Goal: Task Accomplishment & Management: Manage account settings

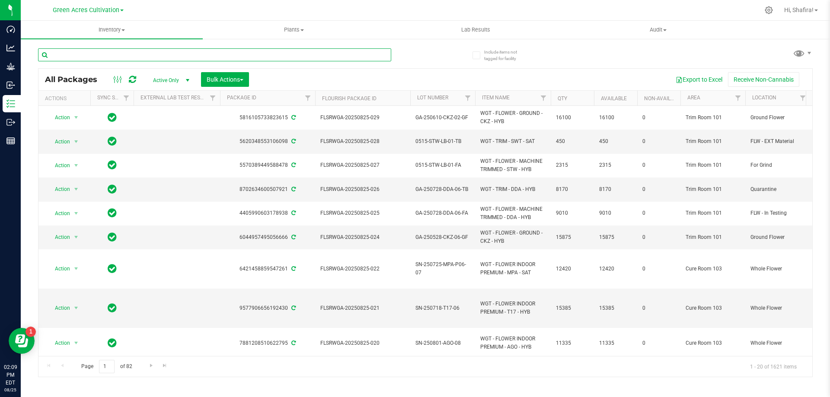
paste input "FLSRWGA-20250814-010"
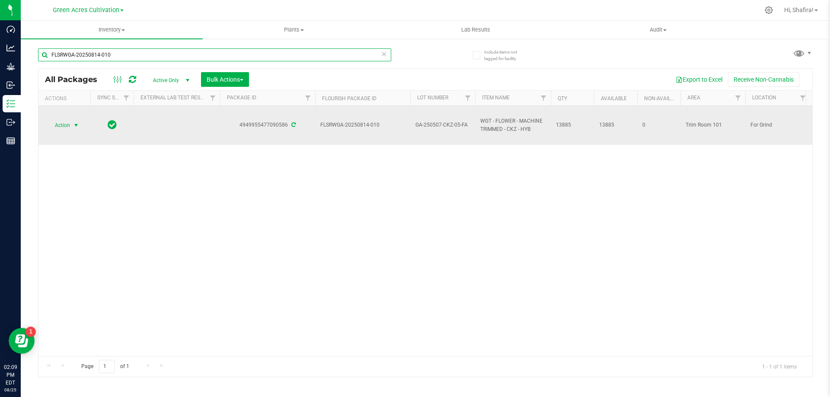
type input "FLSRWGA-20250814-010"
click at [54, 125] on span "Action" at bounding box center [58, 125] width 23 height 12
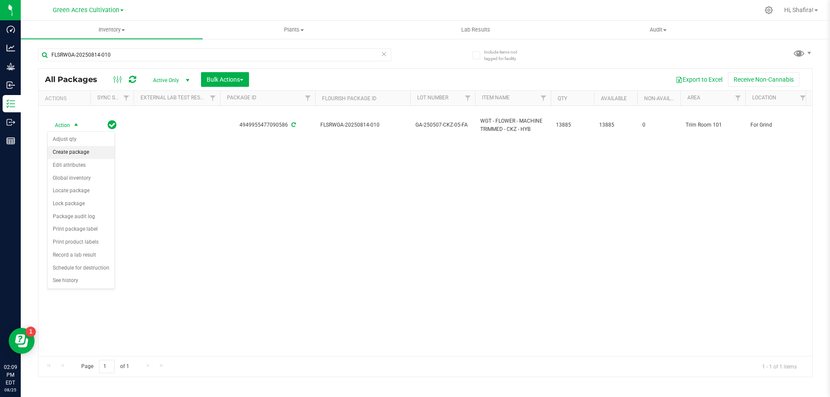
click at [54, 156] on li "Create package" at bounding box center [81, 152] width 67 height 13
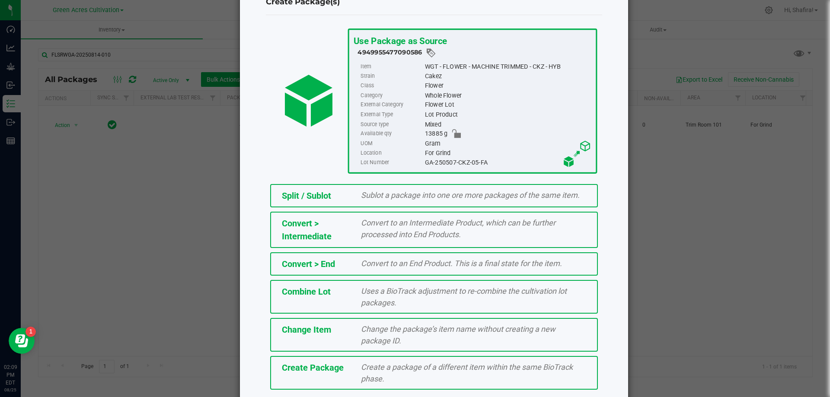
scroll to position [62, 0]
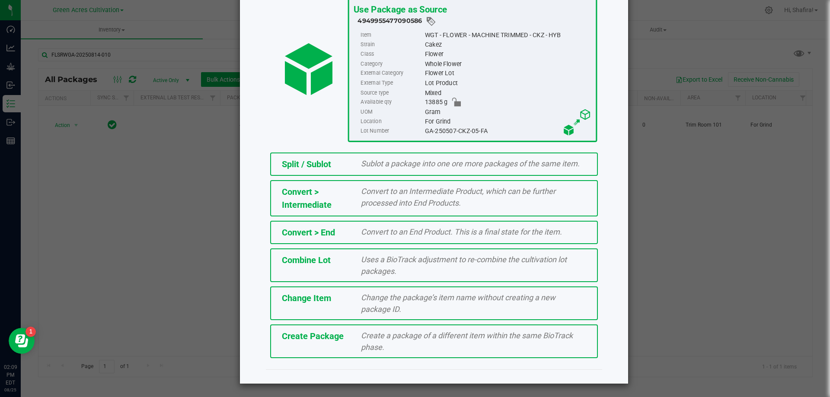
click at [354, 341] on div "Create a package of a different item within the same BioTrack phase." at bounding box center [473, 341] width 238 height 23
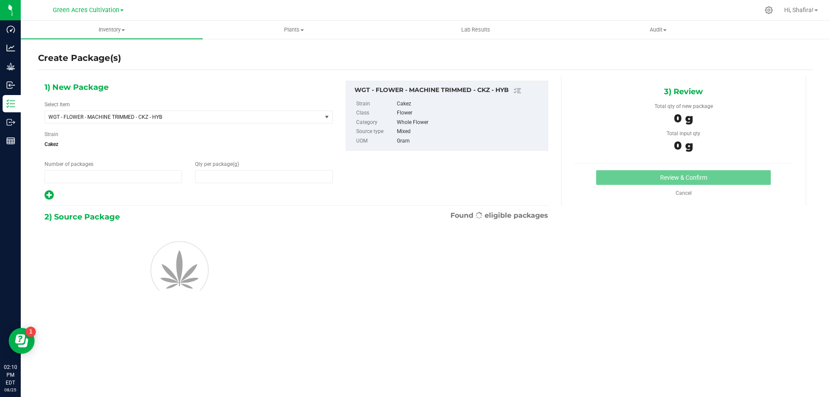
type input "1"
type input "0.0000"
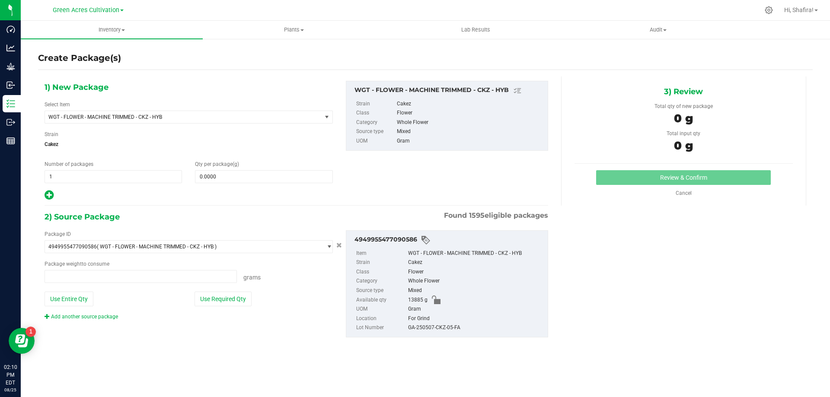
type input "0.0000 g"
click at [251, 115] on span "WGT - FLOWER - MACHINE TRIMMED - CKZ - HYB" at bounding box center [177, 117] width 259 height 6
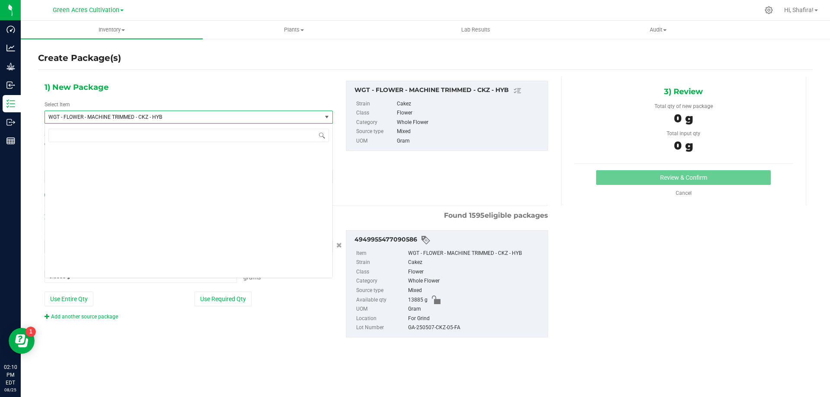
scroll to position [174763, 0]
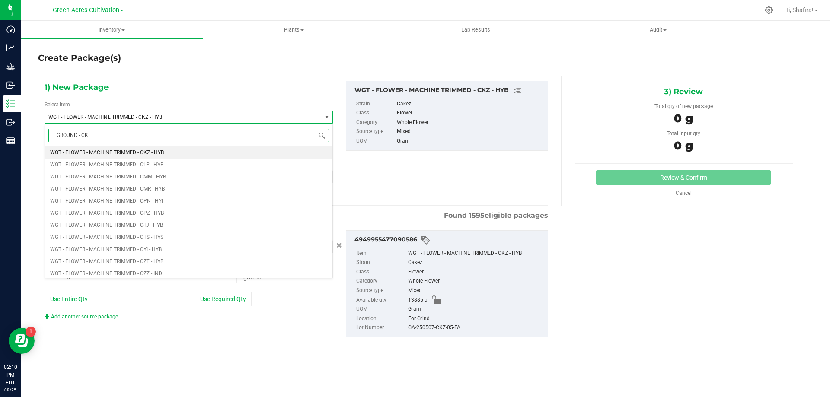
type input "GROUND - CKZ"
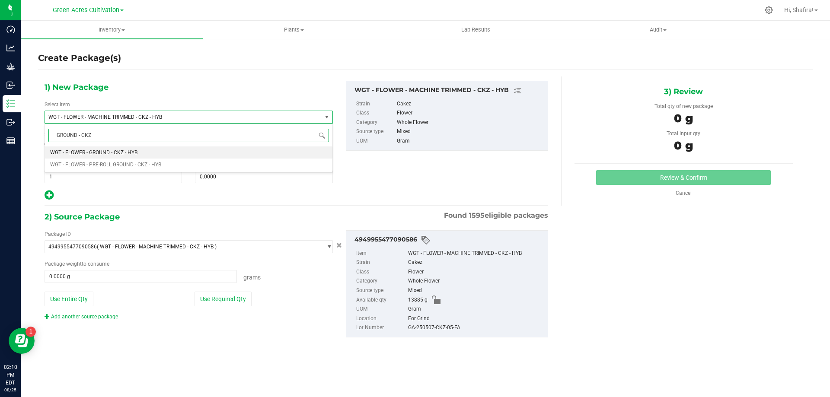
scroll to position [0, 0]
click at [213, 155] on li "WGT - FLOWER - GROUND - CKZ - HYB" at bounding box center [188, 153] width 287 height 12
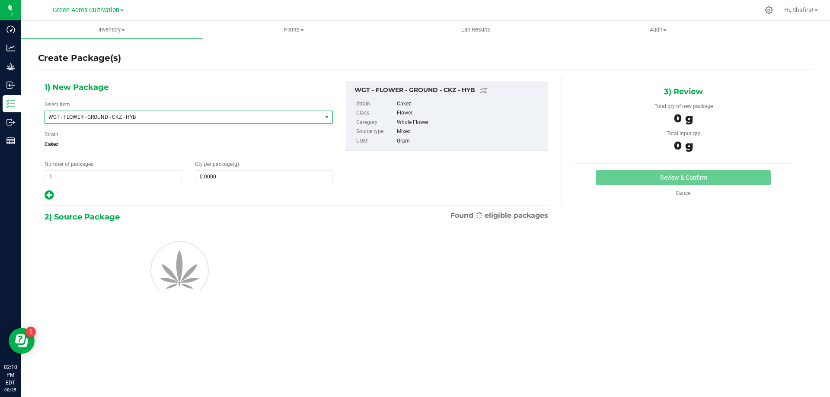
type input "0.0000"
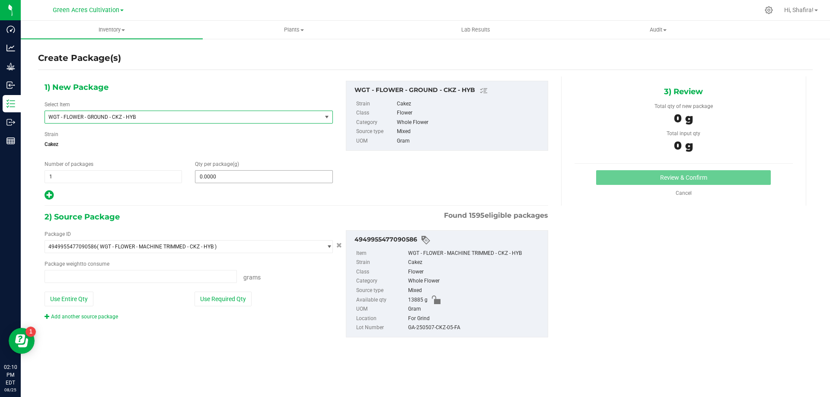
type input "0.0000 g"
click at [248, 179] on span at bounding box center [263, 176] width 137 height 13
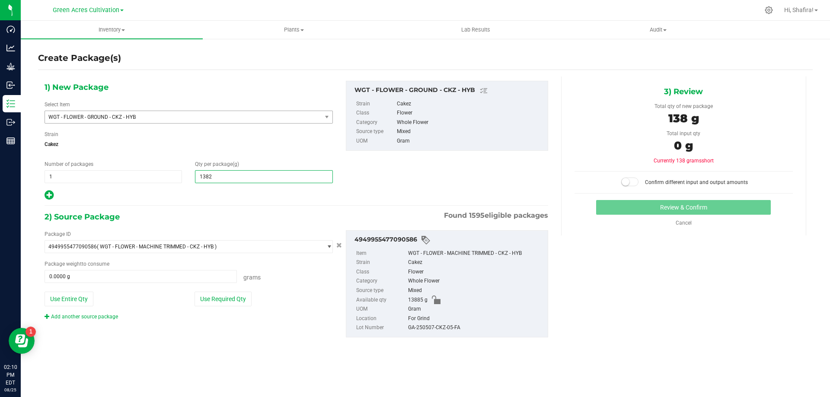
type input "13825"
type input "13,825.0000"
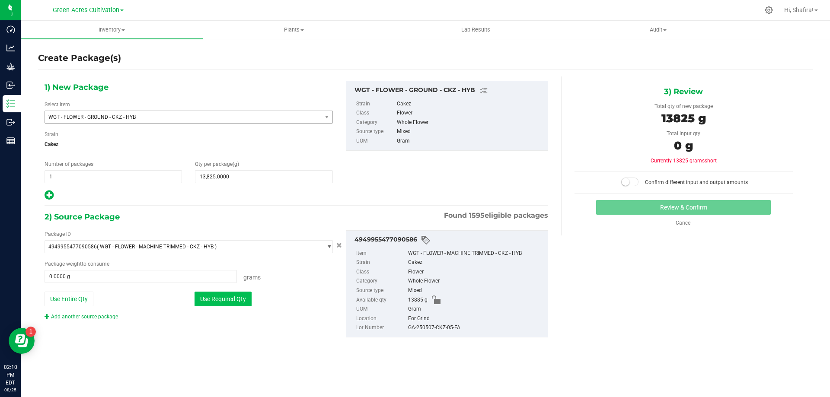
click at [217, 297] on button "Use Required Qty" at bounding box center [223, 299] width 57 height 15
type input "13825.0000 g"
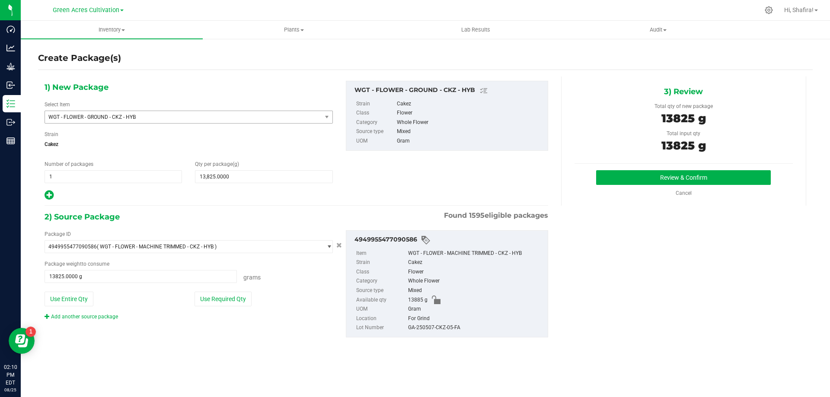
click at [432, 326] on div "GA-250507-CKZ-05-FA" at bounding box center [475, 328] width 135 height 10
copy div "GA-250507-CKZ-05-FA"
click at [654, 178] on button "Review & Confirm" at bounding box center [683, 177] width 175 height 15
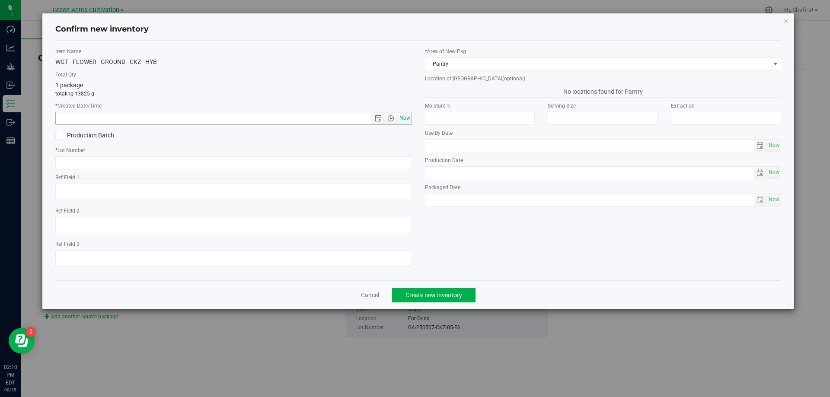
click at [407, 119] on span "Now" at bounding box center [404, 118] width 15 height 13
type input "[DATE] 2:10 PM"
paste input "GA-250507-CKZ-05-FA"
type input "GA-250507-CKZ-05-GF"
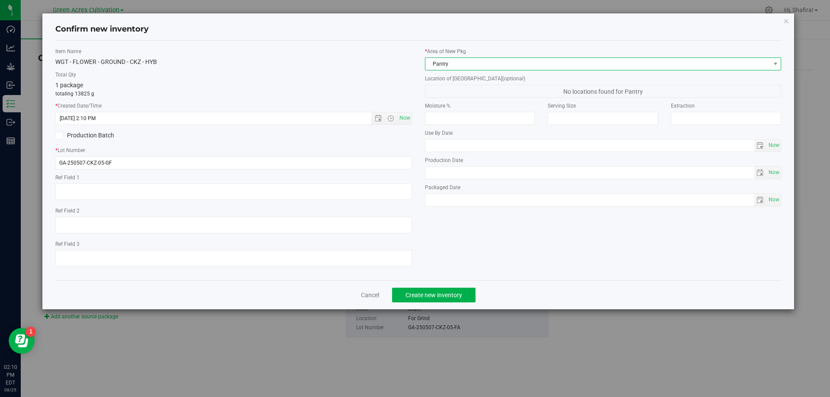
click at [552, 65] on span "Pantry" at bounding box center [597, 64] width 345 height 12
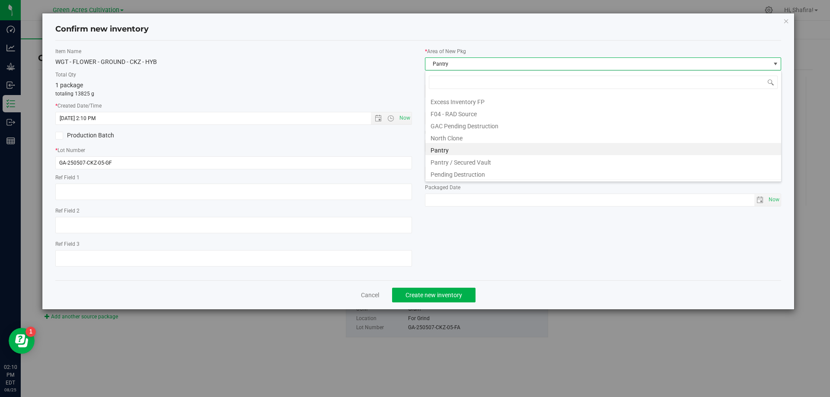
scroll to position [119, 0]
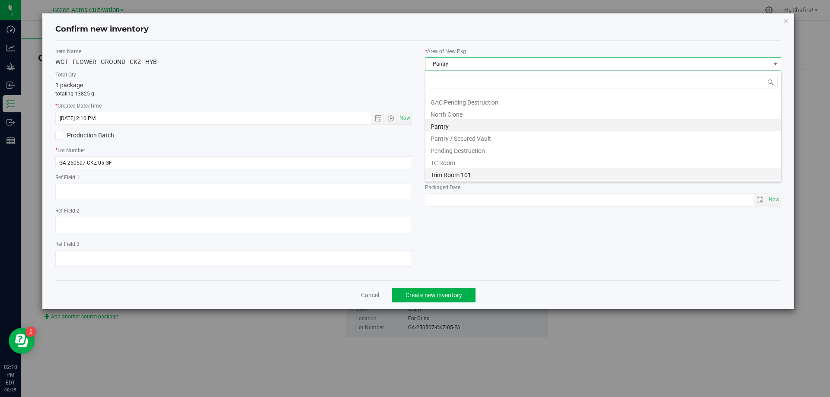
click at [468, 171] on li "Trim Room 101" at bounding box center [603, 174] width 356 height 12
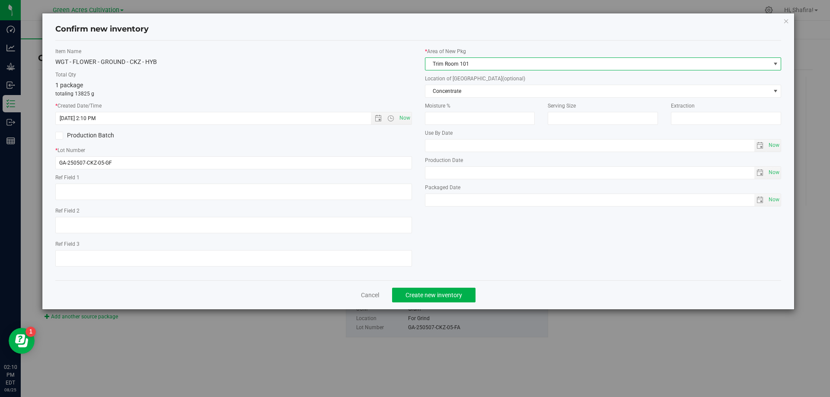
click at [472, 101] on div "* Area of [GEOGRAPHIC_DATA] Trim Room 101 Location of [GEOGRAPHIC_DATA] (option…" at bounding box center [603, 129] width 370 height 163
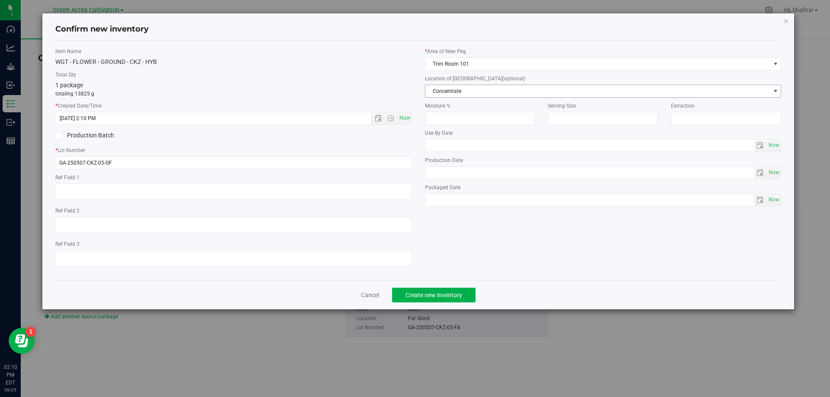
click at [472, 93] on span "Concentrate" at bounding box center [597, 91] width 345 height 12
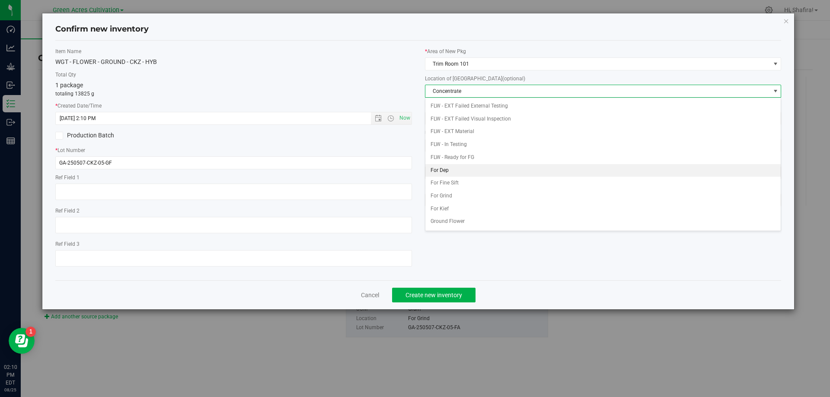
scroll to position [89, 0]
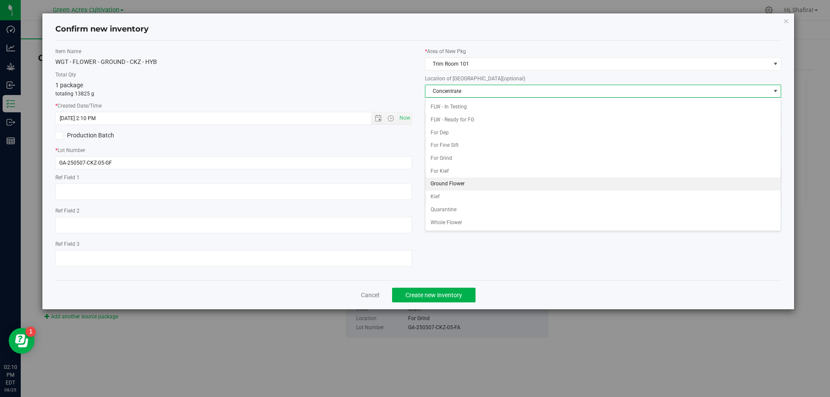
click at [457, 182] on li "Ground Flower" at bounding box center [603, 184] width 356 height 13
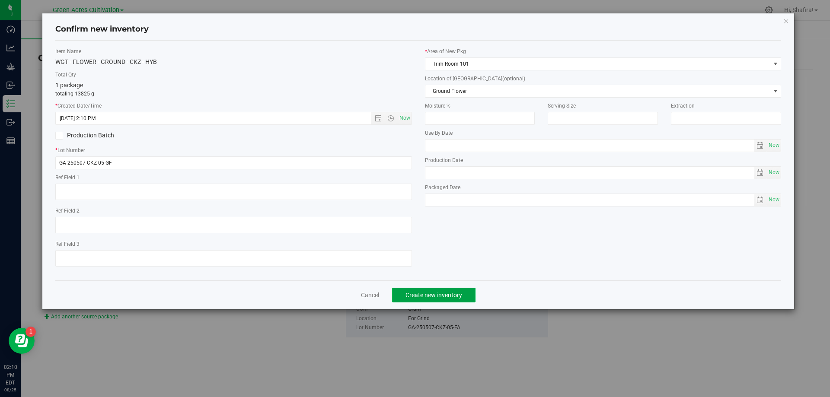
click at [450, 294] on span "Create new inventory" at bounding box center [433, 295] width 57 height 7
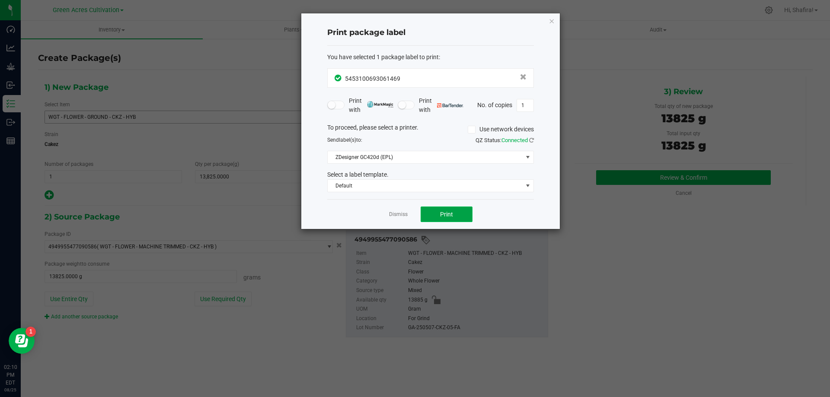
click at [444, 216] on span "Print" at bounding box center [446, 214] width 13 height 7
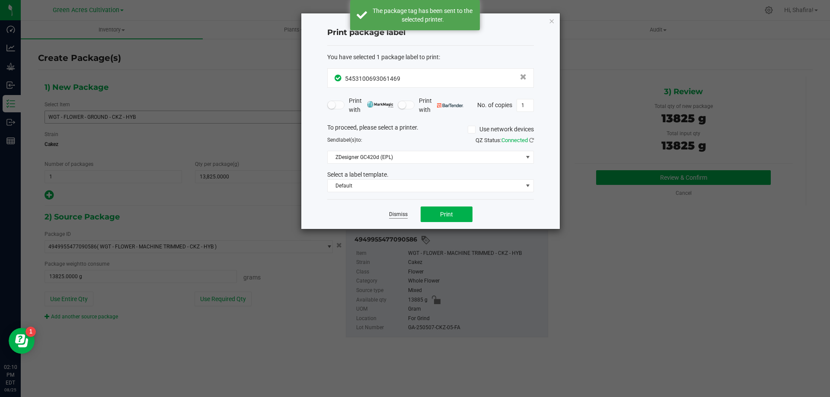
click at [400, 215] on link "Dismiss" at bounding box center [398, 214] width 19 height 7
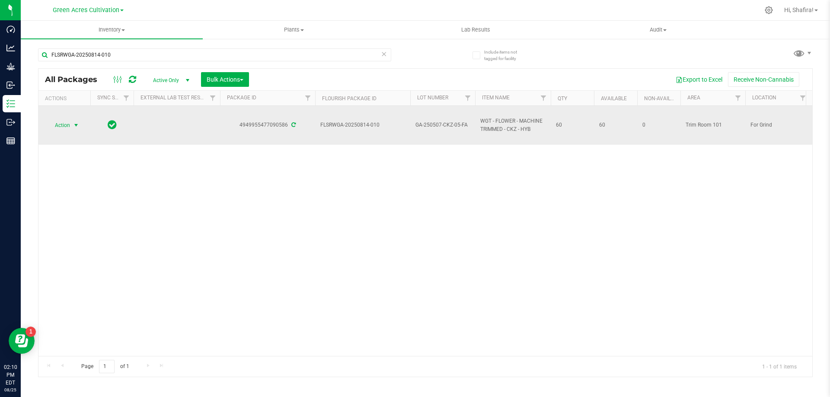
click at [67, 127] on span "Action" at bounding box center [58, 125] width 23 height 12
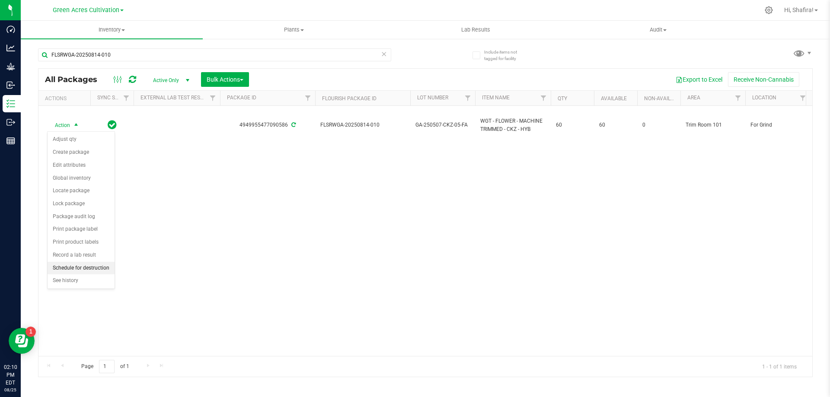
drag, startPoint x: 72, startPoint y: 265, endPoint x: 100, endPoint y: 242, distance: 36.3
click at [74, 266] on li "Schedule for destruction" at bounding box center [81, 268] width 67 height 13
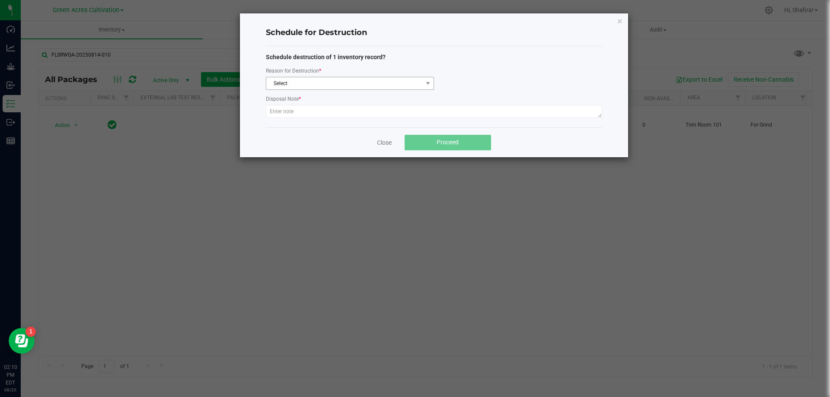
drag, startPoint x: 314, startPoint y: 90, endPoint x: 315, endPoint y: 84, distance: 6.6
click at [315, 86] on div "Schedule destruction of 1 inventory record? Reason for Destruction * Select Dis…" at bounding box center [434, 87] width 336 height 68
click at [315, 84] on span "Select" at bounding box center [344, 83] width 156 height 12
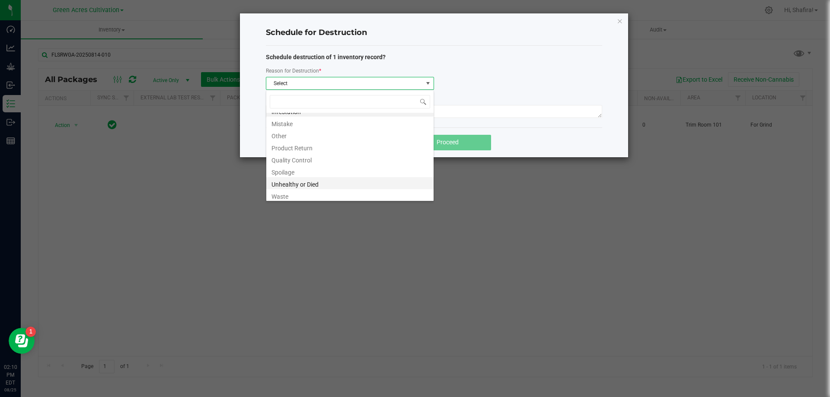
scroll to position [10, 0]
click at [286, 189] on li "Waste" at bounding box center [349, 193] width 167 height 12
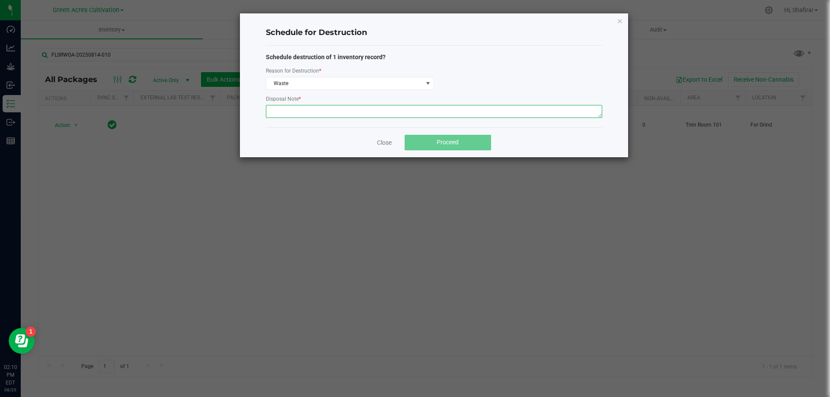
click at [298, 117] on textarea at bounding box center [434, 111] width 336 height 13
type textarea "POST GRINDER WASTE"
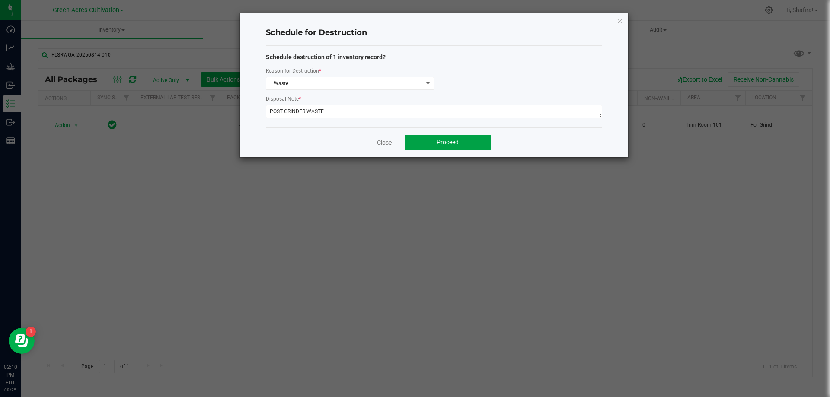
click at [447, 147] on button "Proceed" at bounding box center [448, 143] width 86 height 16
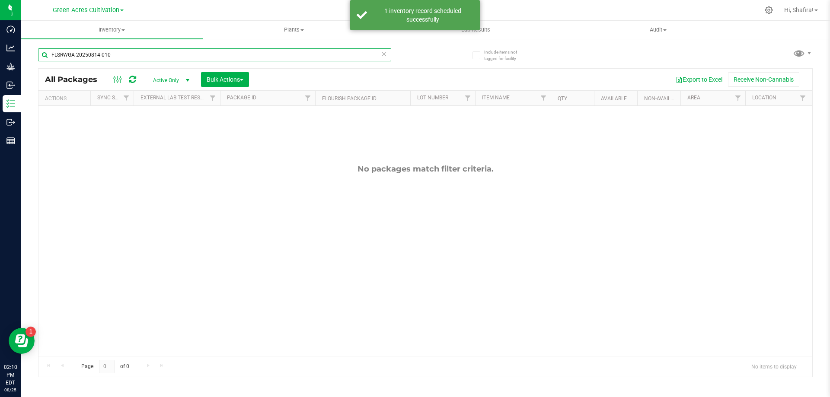
click at [128, 54] on input "FLSRWGA-20250814-010" at bounding box center [214, 54] width 353 height 13
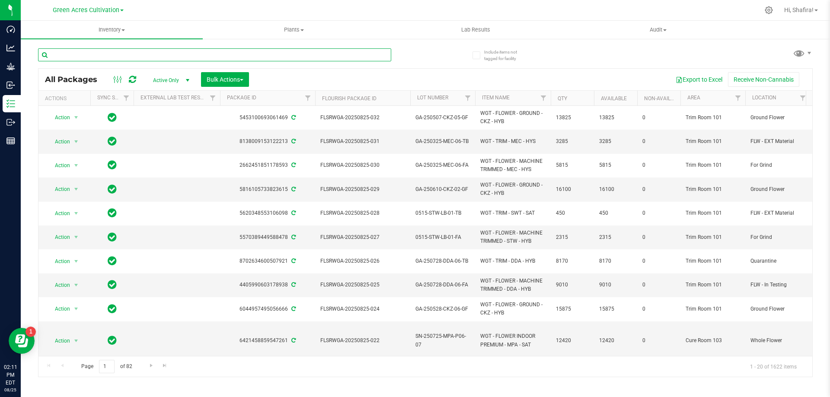
paste input "FLSRWGA-20250804-057"
type input "FLSRWGA-20250804-057"
